Goal: Task Accomplishment & Management: Use online tool/utility

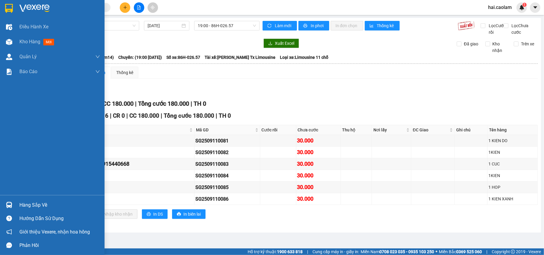
click at [25, 204] on div "Hàng sắp về" at bounding box center [59, 205] width 81 height 9
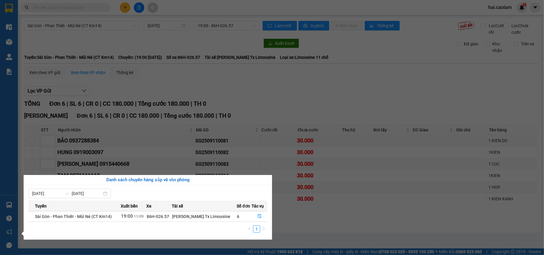
click at [309, 108] on section "Kết quả [PERSON_NAME] ( 250 ) Bộ lọc Mã ĐH Trạng thái Món hàng Thu hộ [PERSON_N…" at bounding box center [272, 127] width 544 height 255
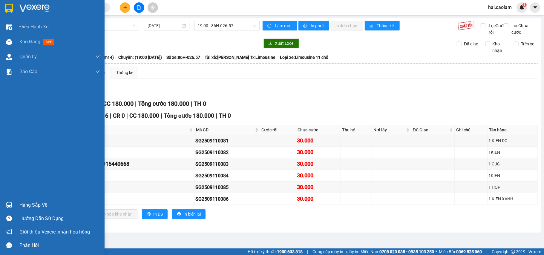
click at [31, 203] on div "Hàng sắp về" at bounding box center [59, 205] width 81 height 9
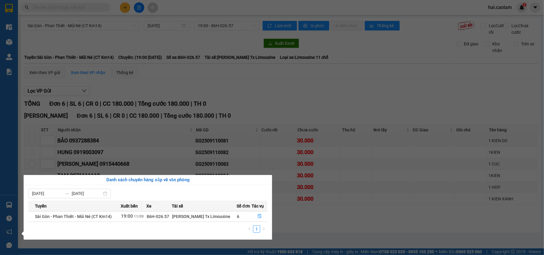
click at [304, 183] on section "Kết quả [PERSON_NAME] ( 250 ) Bộ lọc Mã ĐH Trạng thái Món hàng Thu hộ [PERSON_N…" at bounding box center [272, 127] width 544 height 255
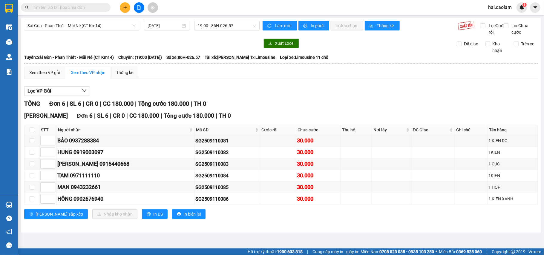
click at [55, 8] on input "text" at bounding box center [68, 7] width 71 height 7
type input "minh"
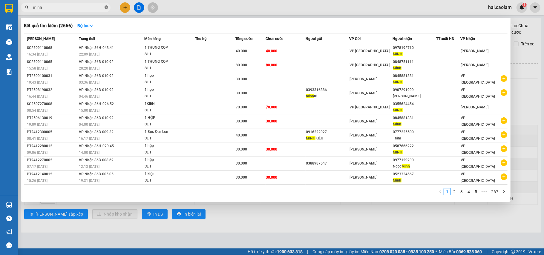
click at [106, 6] on icon "close-circle" at bounding box center [107, 7] width 4 height 4
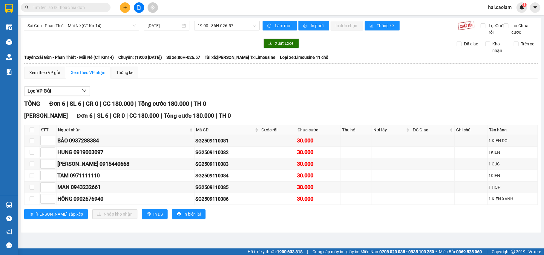
click at [116, 7] on div at bounding box center [58, 7] width 117 height 9
click at [91, 5] on input "text" at bounding box center [68, 7] width 71 height 7
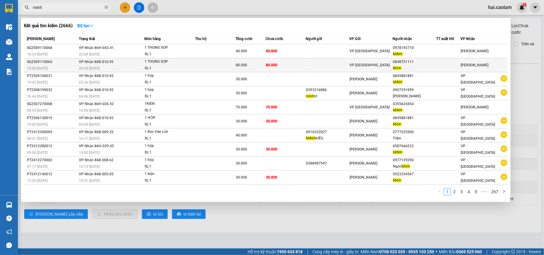
type input "minh"
click at [413, 66] on div "Minh" at bounding box center [414, 68] width 43 height 6
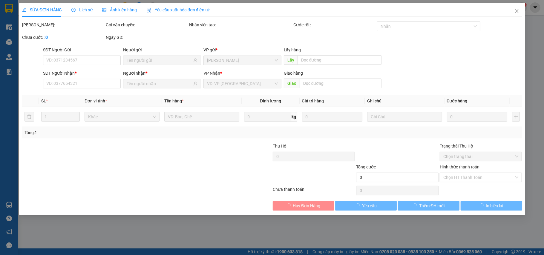
type input "0848751111"
type input "Minh"
type input "80.000"
